Goal: Transaction & Acquisition: Purchase product/service

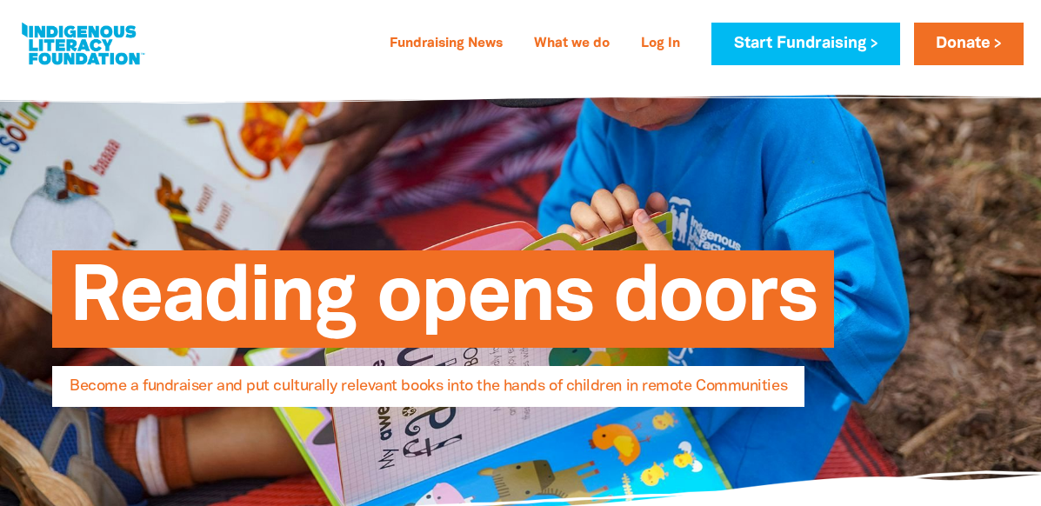
select select "AU"
